Goal: Task Accomplishment & Management: Use online tool/utility

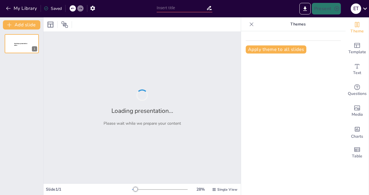
type input "Evolving Education: From Traditional Methods to A.I.-Enhanced Learning in Anato…"
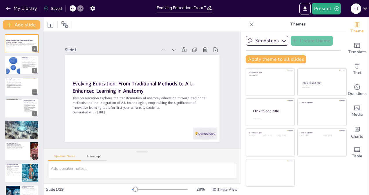
checkbox input "true"
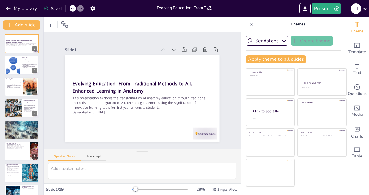
checkbox input "true"
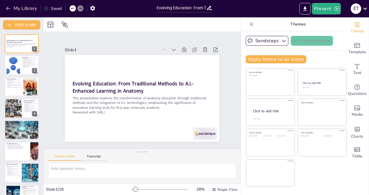
checkbox input "true"
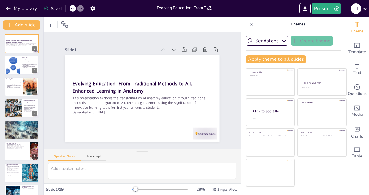
checkbox input "true"
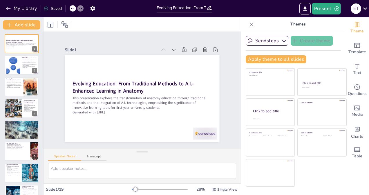
checkbox input "true"
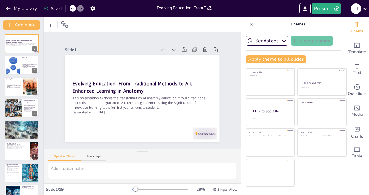
checkbox input "true"
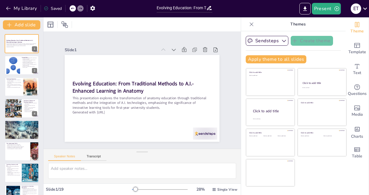
checkbox input "true"
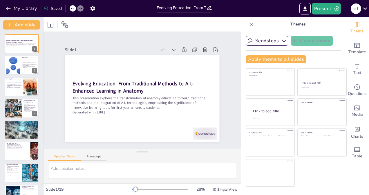
checkbox input "true"
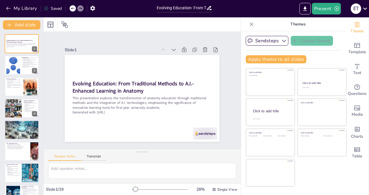
checkbox input "true"
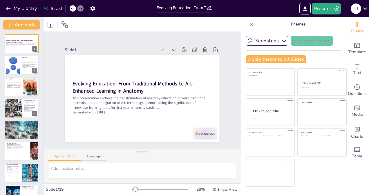
checkbox input "true"
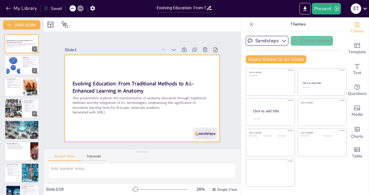
checkbox input "true"
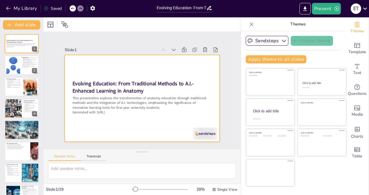
checkbox input "true"
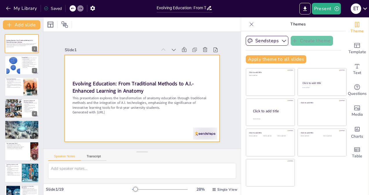
checkbox input "true"
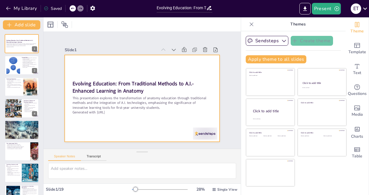
checkbox input "true"
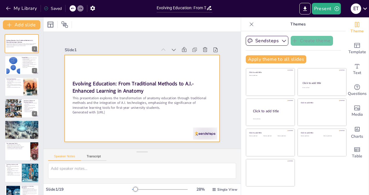
checkbox input "true"
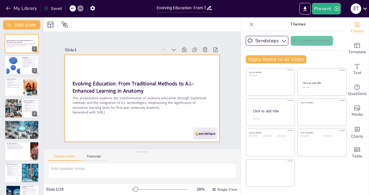
checkbox input "true"
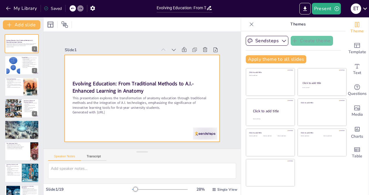
checkbox input "true"
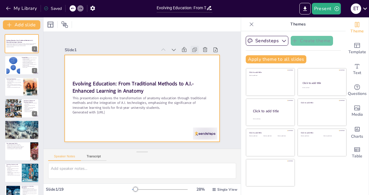
checkbox input "true"
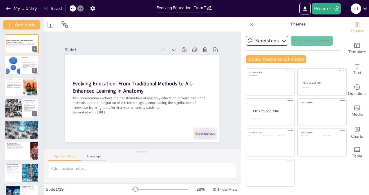
checkbox input "true"
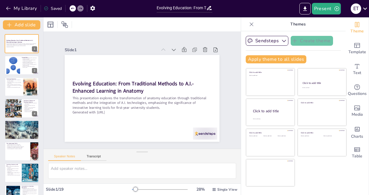
checkbox input "true"
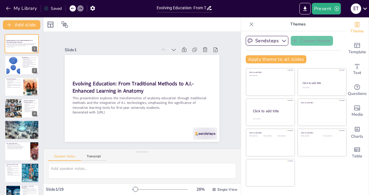
checkbox input "true"
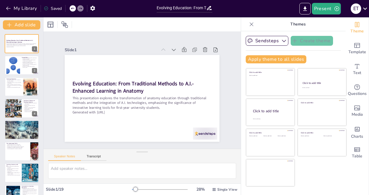
checkbox input "true"
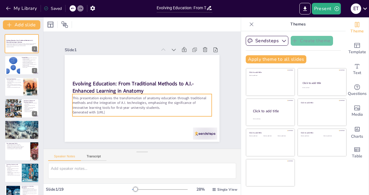
checkbox input "true"
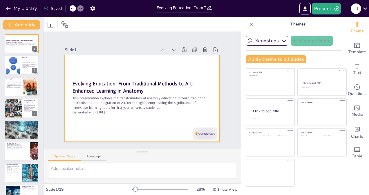
checkbox input "true"
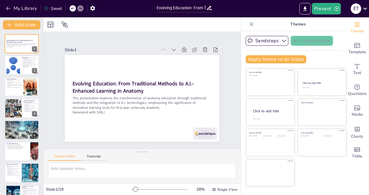
checkbox input "true"
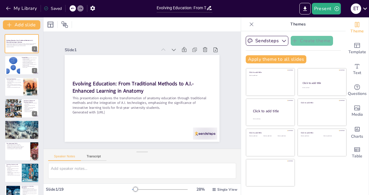
checkbox input "true"
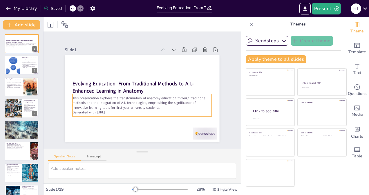
checkbox input "true"
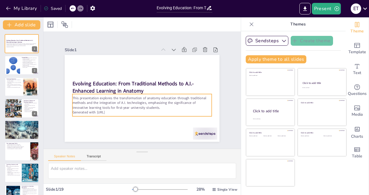
checkbox input "true"
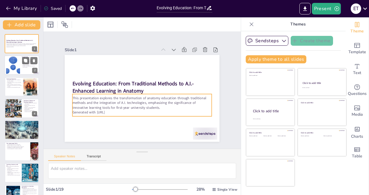
checkbox input "true"
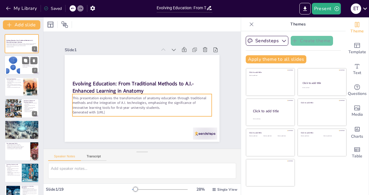
checkbox input "true"
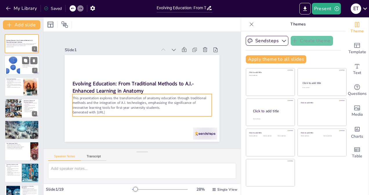
checkbox input "true"
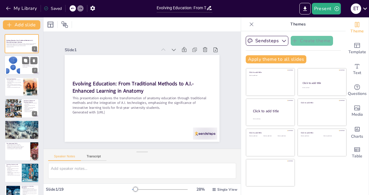
checkbox input "true"
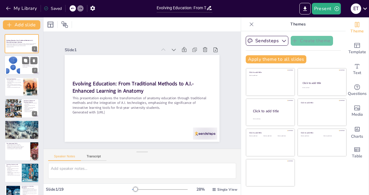
checkbox input "true"
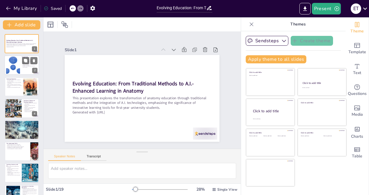
checkbox input "true"
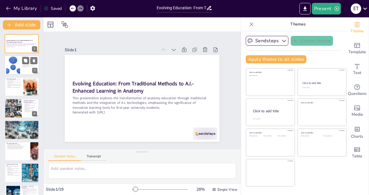
click at [20, 65] on div at bounding box center [21, 66] width 35 height 20
type textarea "Understanding the evolution of anatomy education is crucial for students as it …"
checkbox input "true"
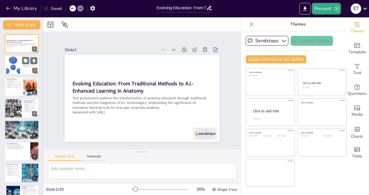
checkbox input "true"
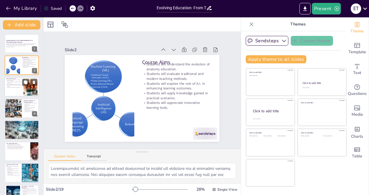
checkbox input "true"
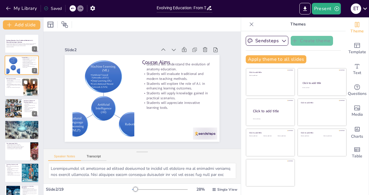
checkbox input "true"
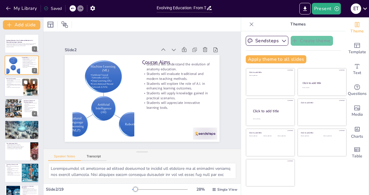
checkbox input "true"
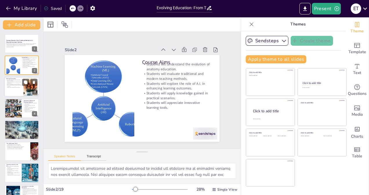
checkbox input "true"
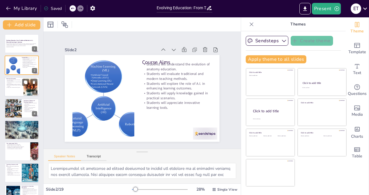
checkbox input "true"
click at [22, 90] on div at bounding box center [21, 87] width 35 height 20
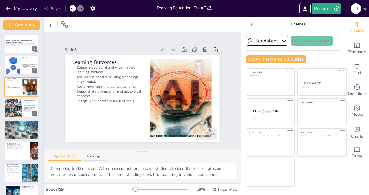
click at [29, 83] on div at bounding box center [29, 82] width 15 height 7
click at [24, 114] on div at bounding box center [21, 109] width 35 height 20
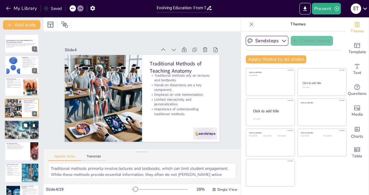
click at [23, 130] on div at bounding box center [21, 130] width 35 height 35
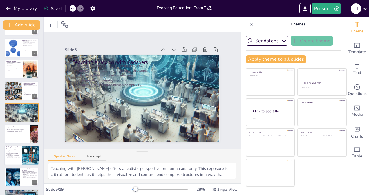
click at [25, 153] on icon at bounding box center [25, 151] width 4 height 4
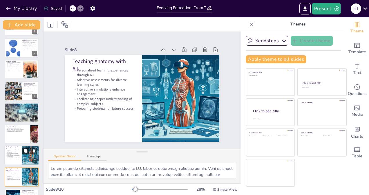
scroll to position [82, 0]
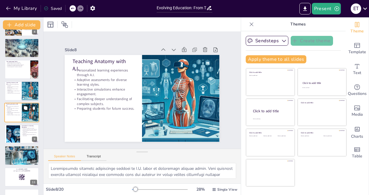
click at [27, 111] on button at bounding box center [25, 108] width 7 height 7
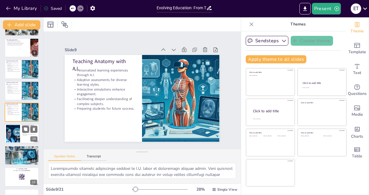
click at [24, 137] on div at bounding box center [21, 134] width 35 height 20
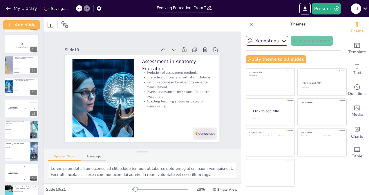
scroll to position [294, 0]
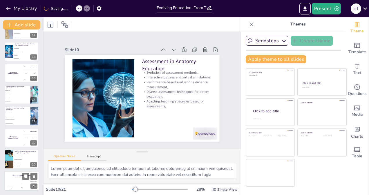
click at [18, 181] on div "The winner is [PERSON_NAME]" at bounding box center [21, 176] width 35 height 10
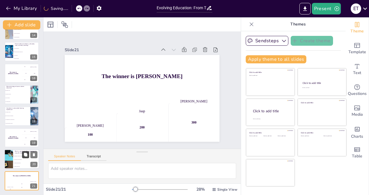
click at [26, 154] on icon at bounding box center [25, 154] width 3 height 3
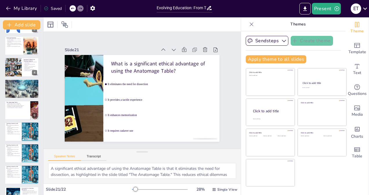
scroll to position [0, 0]
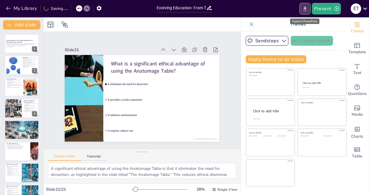
click at [305, 12] on button "Export to PowerPoint" at bounding box center [304, 9] width 11 height 12
click at [305, 8] on icon "Export to PowerPoint" at bounding box center [304, 8] width 3 height 4
click at [137, 18] on div at bounding box center [141, 24] width 197 height 14
click at [305, 11] on icon "Export to PowerPoint" at bounding box center [305, 9] width 6 height 6
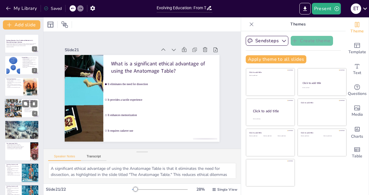
click at [28, 108] on p "Emphasis on rote memorization." at bounding box center [30, 107] width 14 height 1
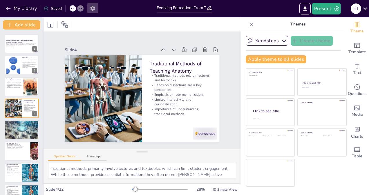
click at [96, 11] on button "button" at bounding box center [92, 8] width 11 height 10
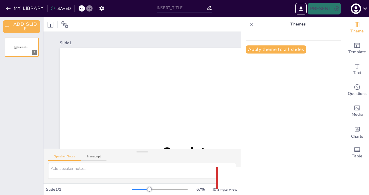
type input "Evolving Education: From Traditional Methods to A.I.-Enhanced Learning in Anato…"
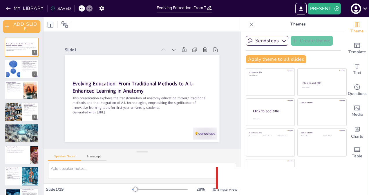
checkbox input "true"
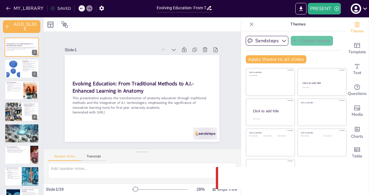
checkbox input "true"
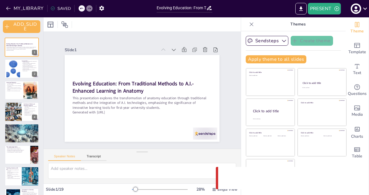
checkbox input "true"
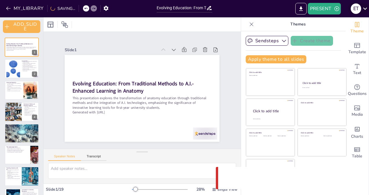
click at [364, 12] on icon at bounding box center [365, 9] width 8 height 8
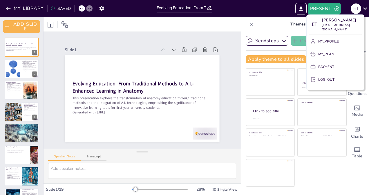
click at [301, 9] on div at bounding box center [184, 97] width 369 height 195
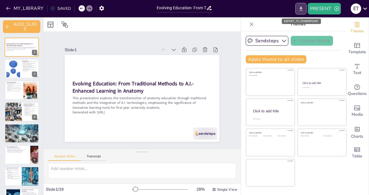
click at [299, 7] on icon "EXPORT_TO_POWERPOINT" at bounding box center [301, 9] width 6 height 6
